Goal: Find contact information: Obtain details needed to contact an individual or organization

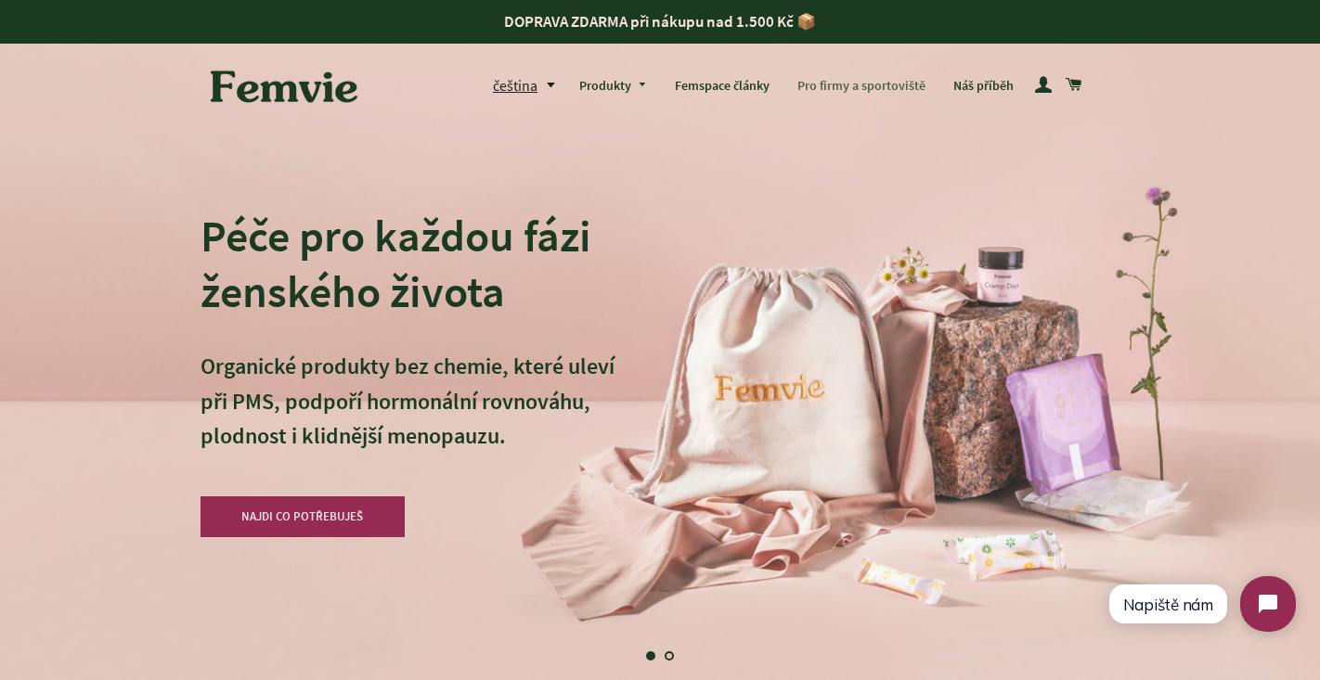
click at [888, 81] on link "Pro firmy a sportoviště" at bounding box center [861, 86] width 156 height 48
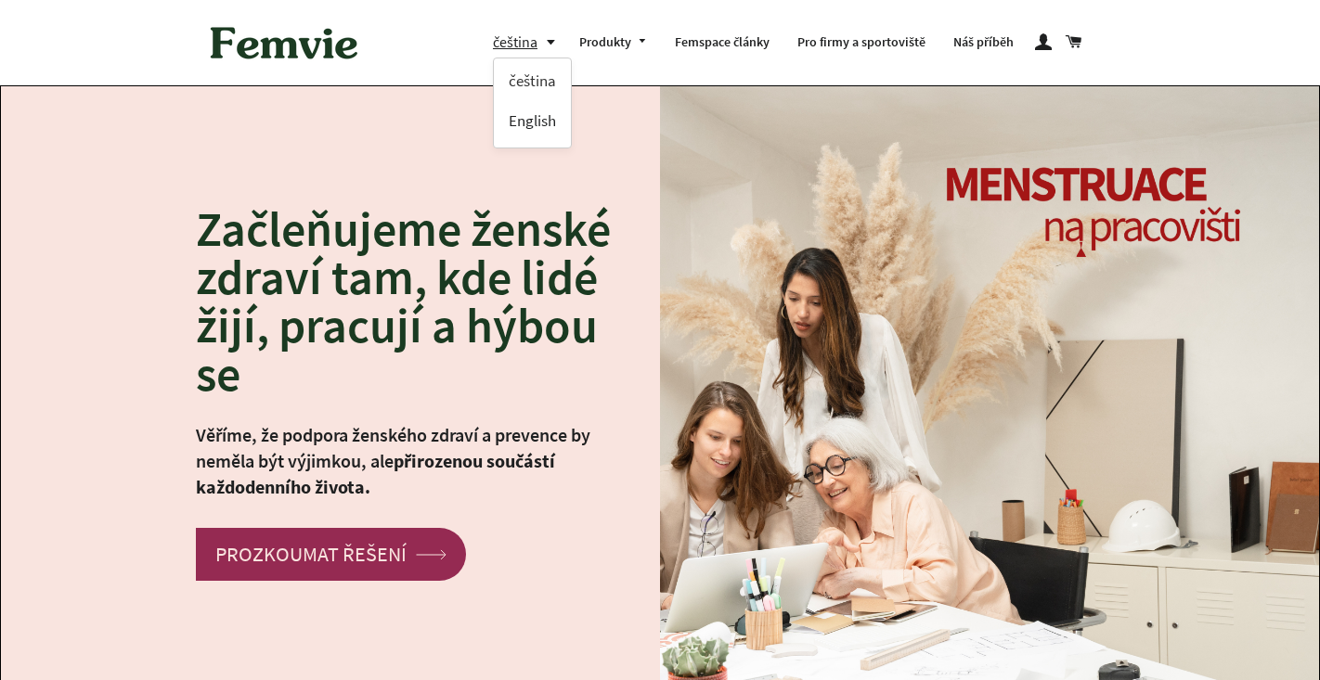
click at [532, 119] on link "English" at bounding box center [532, 121] width 47 height 25
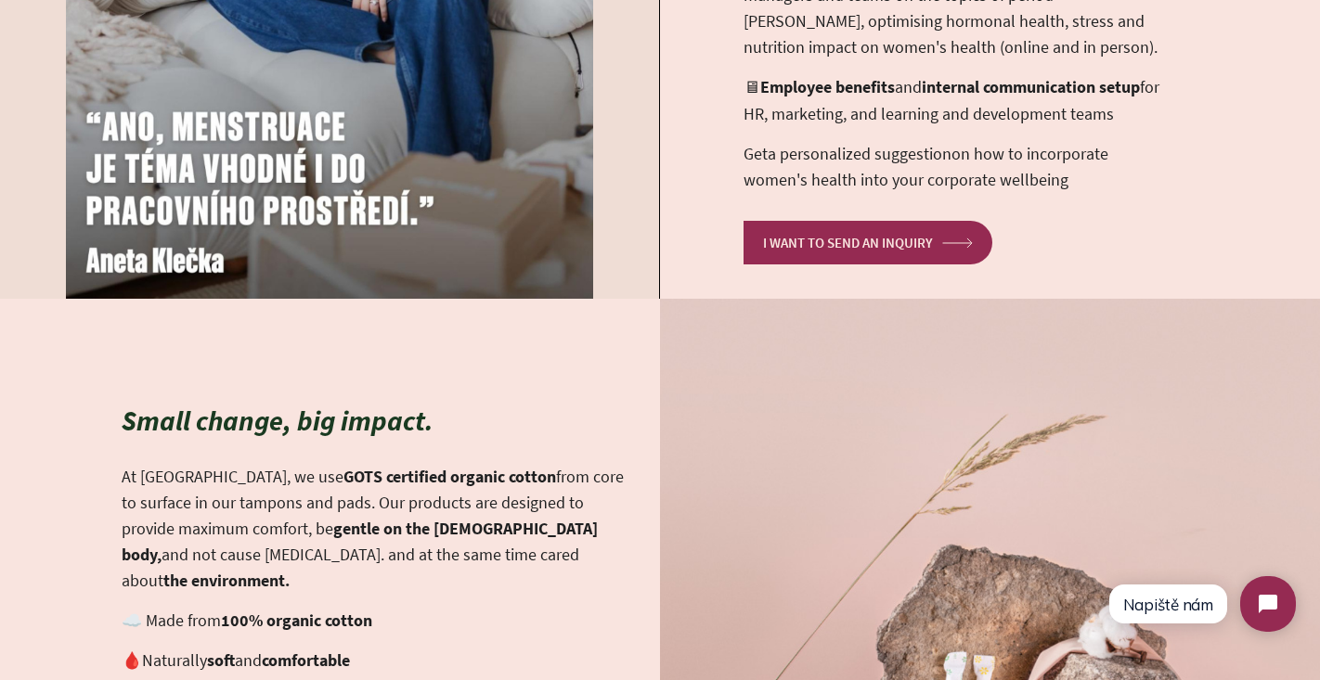
scroll to position [1924, 0]
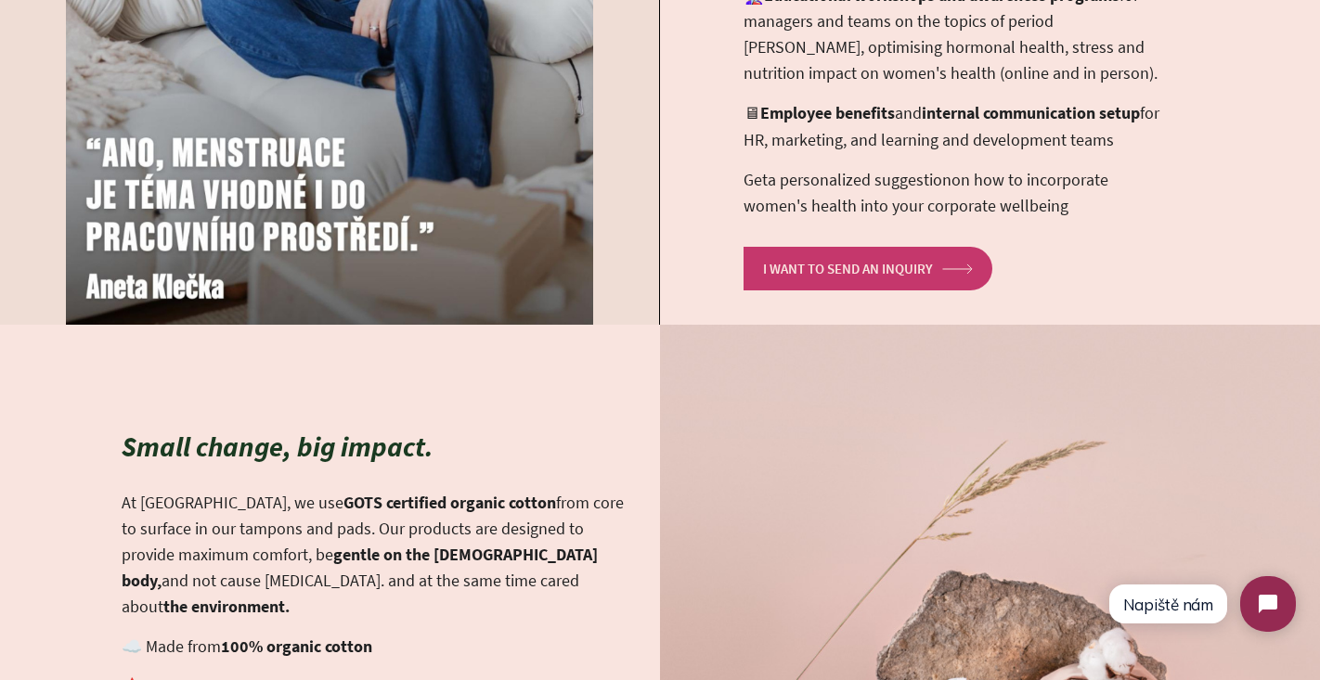
click at [829, 247] on link "I WANT TO SEND AN INQUIRY arrow Created with Sketch." at bounding box center [867, 269] width 249 height 44
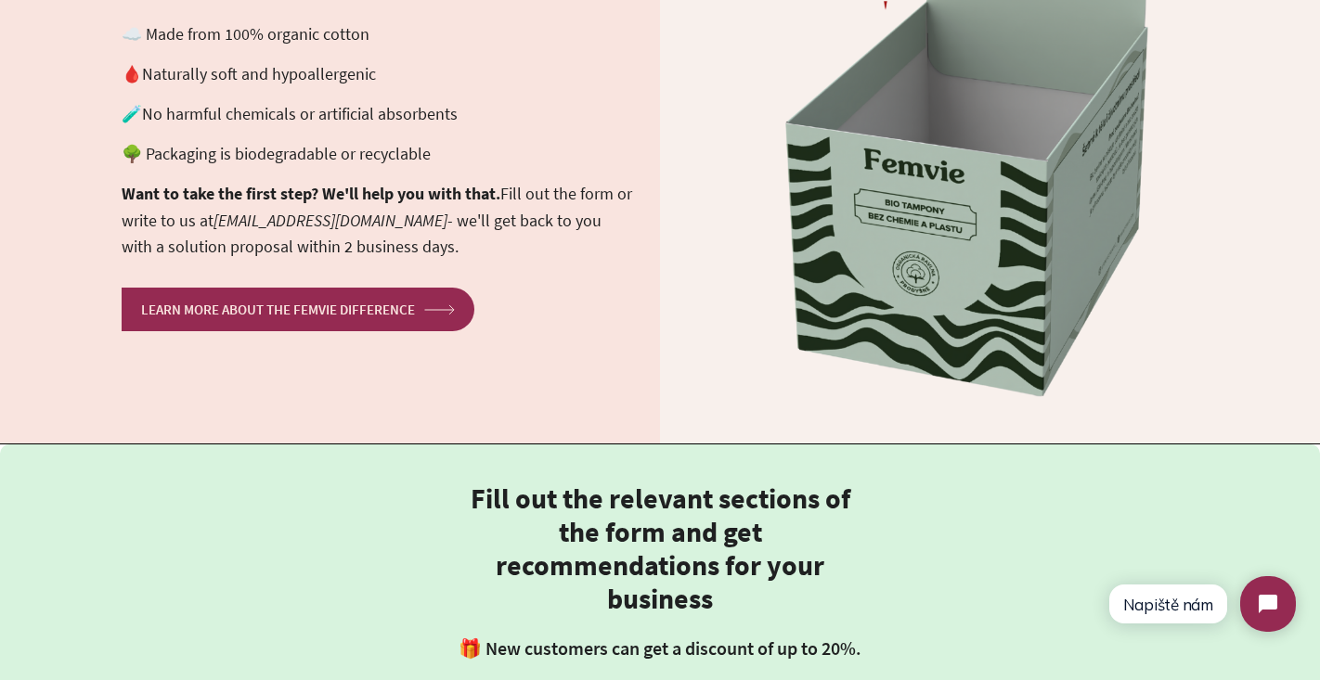
scroll to position [2423, 0]
